Goal: Task Accomplishment & Management: Manage account settings

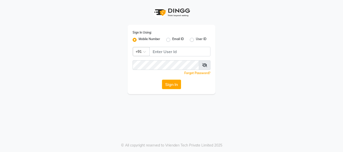
click at [146, 39] on label "Mobile Number" at bounding box center [149, 40] width 22 height 6
click at [142, 39] on input "Mobile Number" at bounding box center [139, 38] width 3 height 3
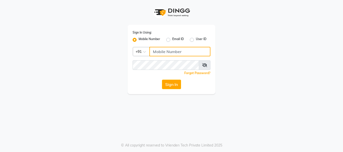
click at [164, 51] on input "Username" at bounding box center [179, 52] width 61 height 10
type input "9262624162"
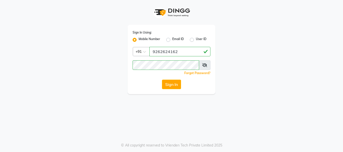
click at [204, 65] on icon at bounding box center [204, 65] width 5 height 4
click at [174, 83] on button "Sign In" at bounding box center [171, 85] width 19 height 10
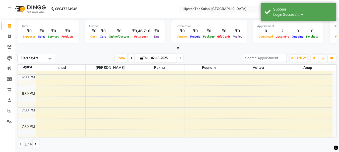
scroll to position [328, 0]
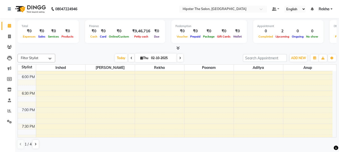
click at [131, 57] on icon at bounding box center [131, 58] width 2 height 3
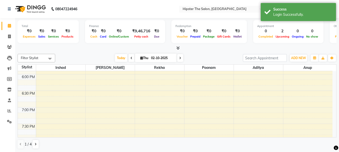
type input "01-10-2025"
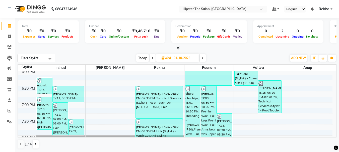
scroll to position [320, 0]
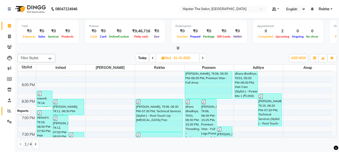
click at [9, 110] on icon at bounding box center [10, 111] width 4 height 4
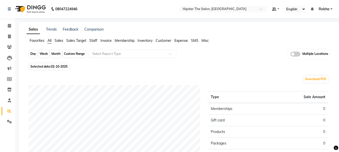
click at [32, 55] on div "Day" at bounding box center [33, 53] width 8 height 7
select select "10"
select select "2025"
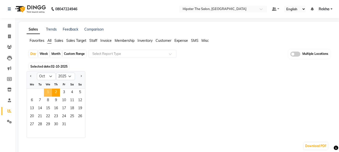
click at [48, 91] on span "1" at bounding box center [48, 93] width 8 height 8
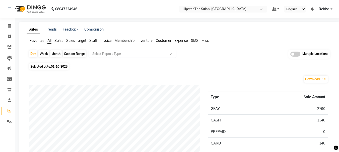
click at [94, 39] on span "Staff" at bounding box center [93, 40] width 8 height 5
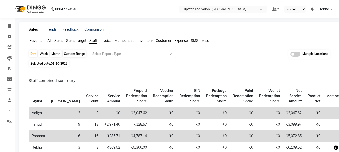
click at [70, 52] on div "Custom Range" at bounding box center [74, 53] width 23 height 7
select select "10"
select select "2025"
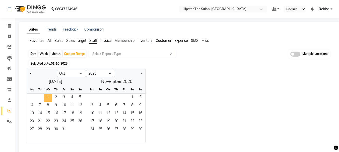
click at [46, 99] on span "1" at bounding box center [48, 98] width 8 height 8
click at [55, 96] on span "2" at bounding box center [56, 98] width 8 height 8
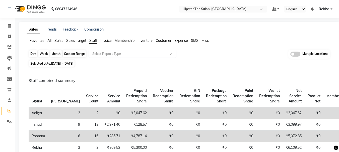
click at [71, 53] on div "Custom Range" at bounding box center [74, 53] width 23 height 7
select select "10"
select select "2025"
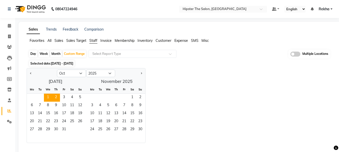
click at [94, 42] on span "Staff" at bounding box center [93, 40] width 8 height 5
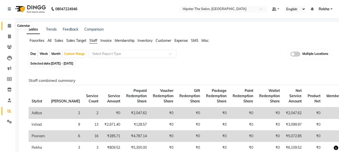
click at [9, 25] on icon at bounding box center [9, 26] width 3 height 4
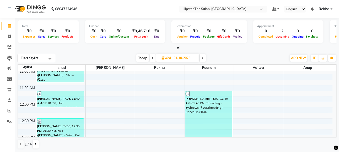
scroll to position [105, 0]
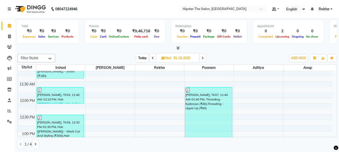
click at [142, 57] on span "Today" at bounding box center [142, 58] width 13 height 8
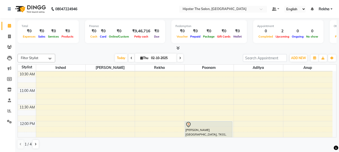
scroll to position [81, 0]
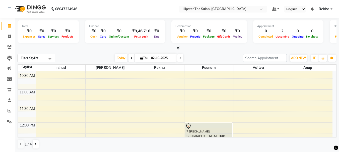
click at [179, 58] on icon at bounding box center [180, 58] width 2 height 3
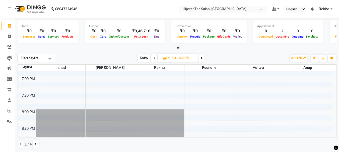
scroll to position [0, 0]
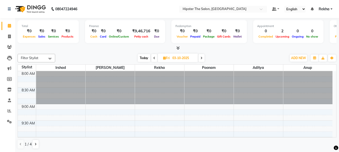
click at [145, 56] on span "Today" at bounding box center [144, 58] width 13 height 8
type input "02-10-2025"
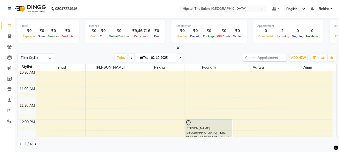
scroll to position [84, 0]
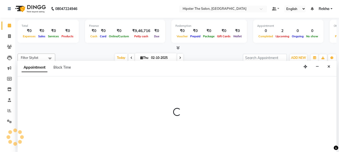
select select "32387"
select select "tentative"
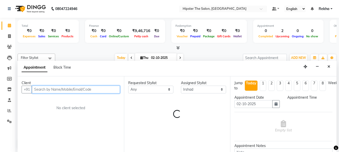
select select "690"
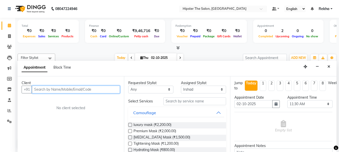
click at [69, 91] on input "text" at bounding box center [76, 90] width 88 height 8
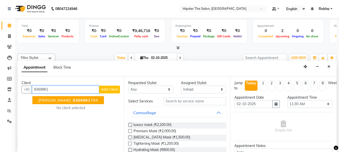
click at [61, 100] on span "[PERSON_NAME]" at bounding box center [54, 100] width 32 height 5
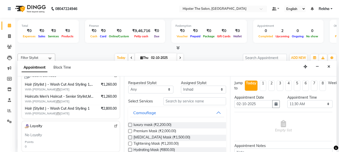
scroll to position [104, 0]
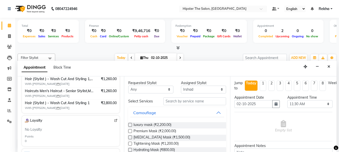
type input "8369961794"
click at [101, 101] on span "₹2,800.00" at bounding box center [109, 103] width 16 height 5
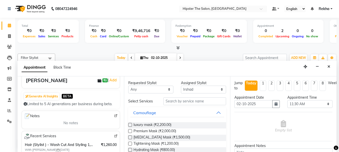
scroll to position [43, 0]
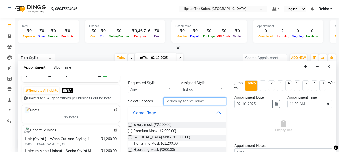
click at [186, 102] on input "text" at bounding box center [194, 102] width 63 height 8
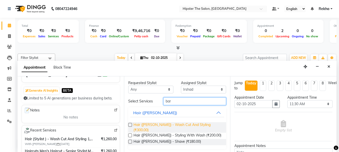
type input "bar"
click at [206, 123] on span "Hair ([PERSON_NAME]) - Wash Cut And Styling (₹300.00)" at bounding box center [177, 127] width 89 height 11
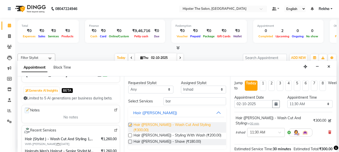
checkbox input "false"
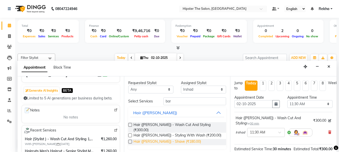
click at [173, 139] on span "Hair ([PERSON_NAME]) - Shave (₹180.00)" at bounding box center [166, 142] width 67 height 6
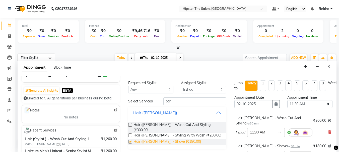
checkbox input "false"
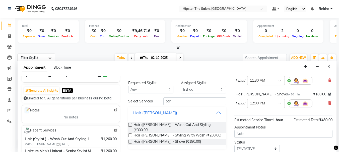
scroll to position [88, 0]
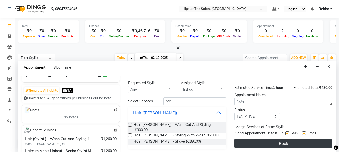
click at [280, 139] on button "Book" at bounding box center [283, 143] width 98 height 9
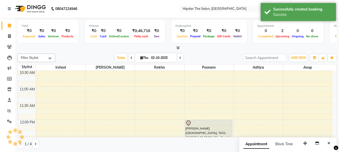
scroll to position [0, 0]
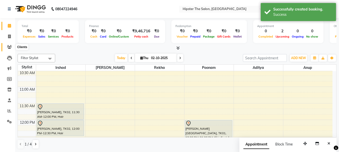
click at [10, 46] on icon at bounding box center [9, 47] width 5 height 4
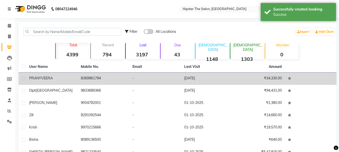
click at [47, 75] on td "[PERSON_NAME]" at bounding box center [52, 79] width 52 height 12
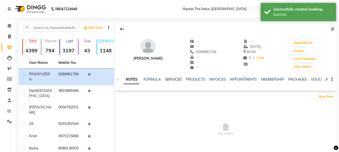
click at [170, 81] on link "SERVICES" at bounding box center [173, 79] width 17 height 5
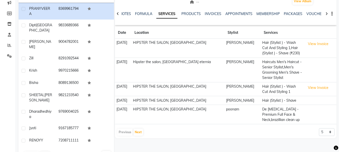
scroll to position [67, 0]
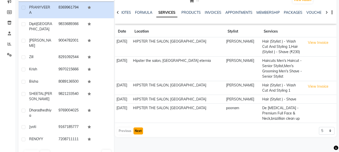
click at [140, 130] on button "Next" at bounding box center [138, 131] width 10 height 7
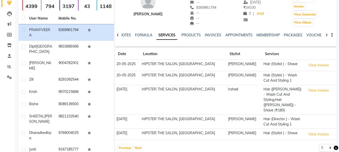
scroll to position [68, 0]
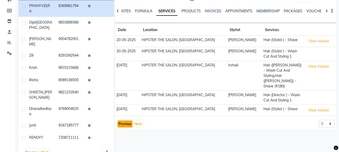
click at [125, 121] on button "Previous" at bounding box center [124, 124] width 15 height 7
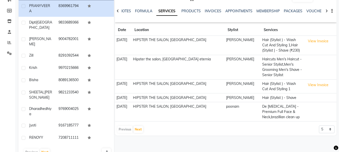
scroll to position [0, 0]
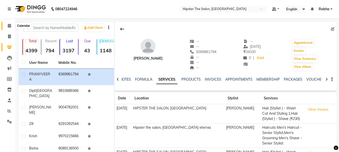
click at [8, 24] on span at bounding box center [9, 26] width 9 height 6
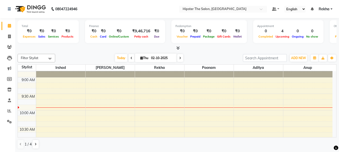
scroll to position [5, 0]
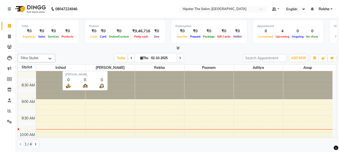
click at [110, 67] on span "[PERSON_NAME]" at bounding box center [110, 68] width 49 height 6
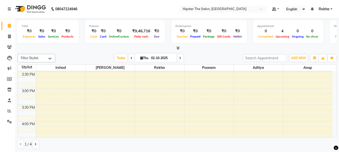
scroll to position [219, 0]
